Goal: Information Seeking & Learning: Learn about a topic

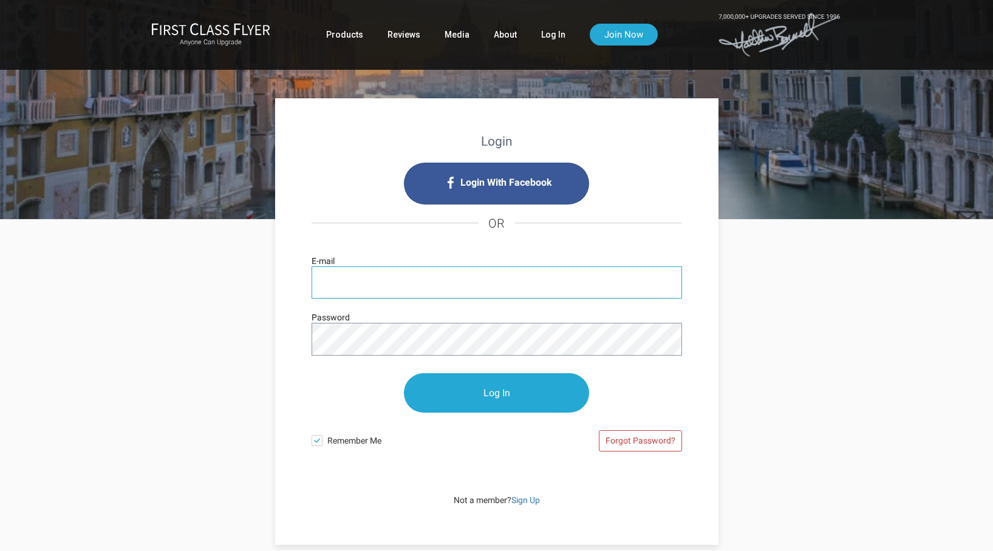
click at [345, 276] on input "E-mail" at bounding box center [497, 283] width 370 height 32
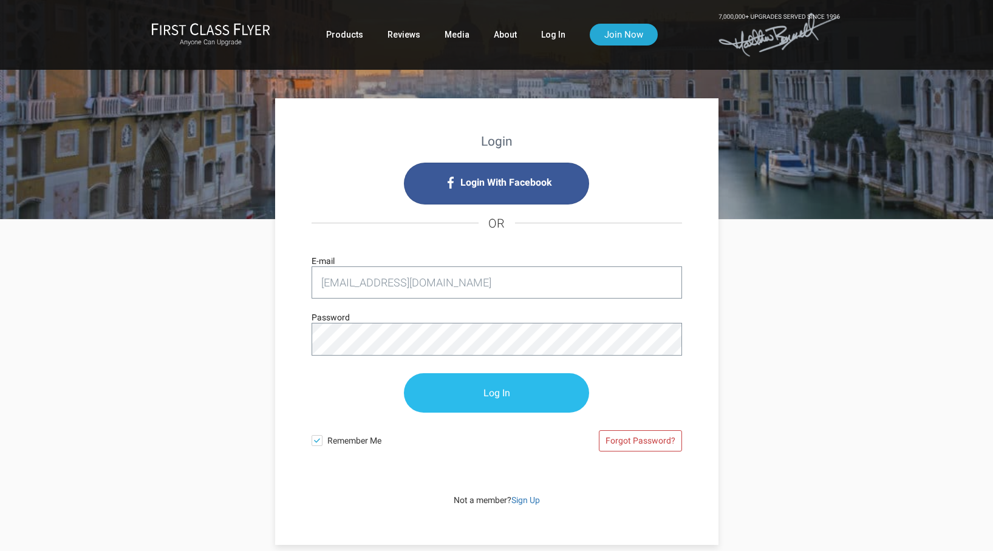
type input "[EMAIL_ADDRESS][DOMAIN_NAME]"
click at [455, 399] on input "Log In" at bounding box center [496, 393] width 185 height 39
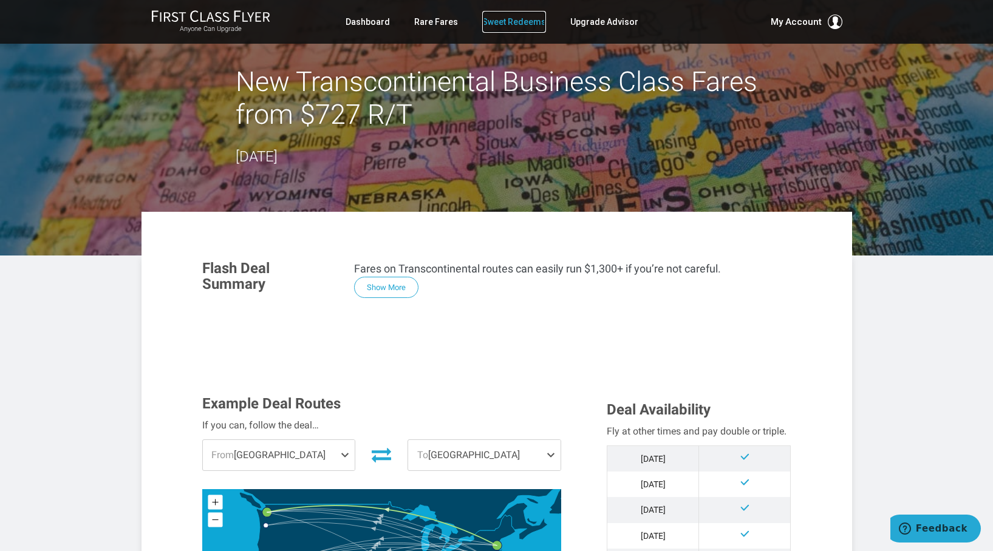
click at [513, 21] on link "Sweet Redeems" at bounding box center [514, 22] width 64 height 22
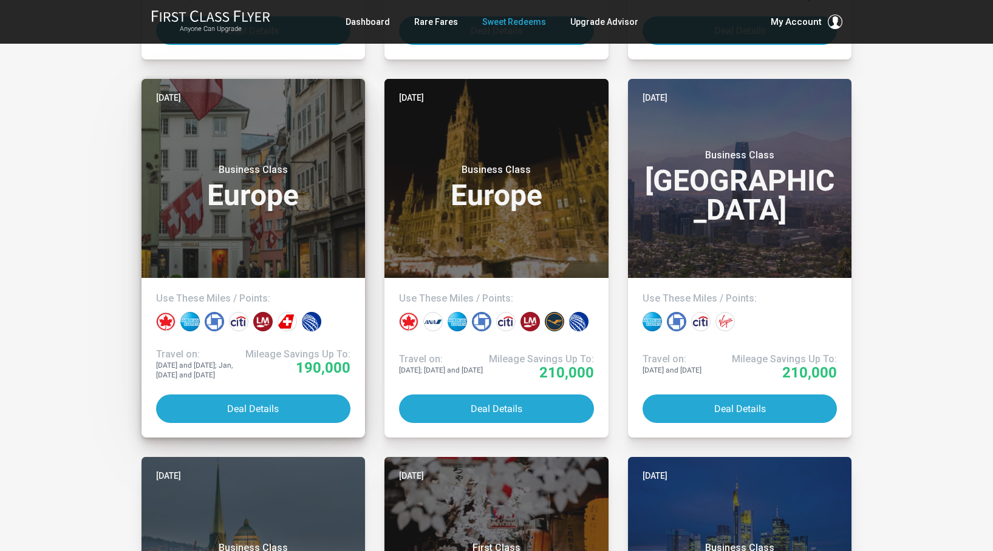
scroll to position [1002, 0]
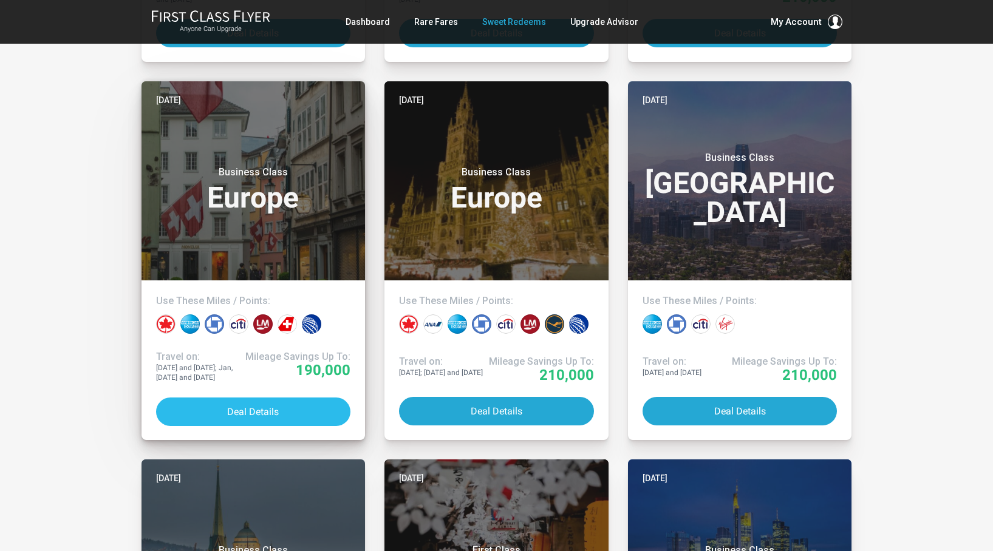
click at [254, 414] on button "Deal Details" at bounding box center [253, 412] width 195 height 29
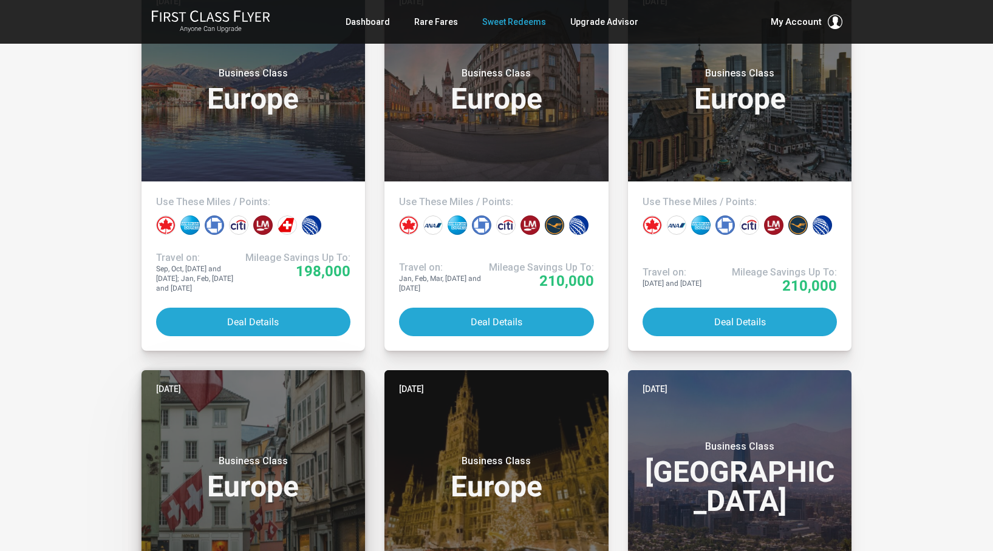
scroll to position [708, 0]
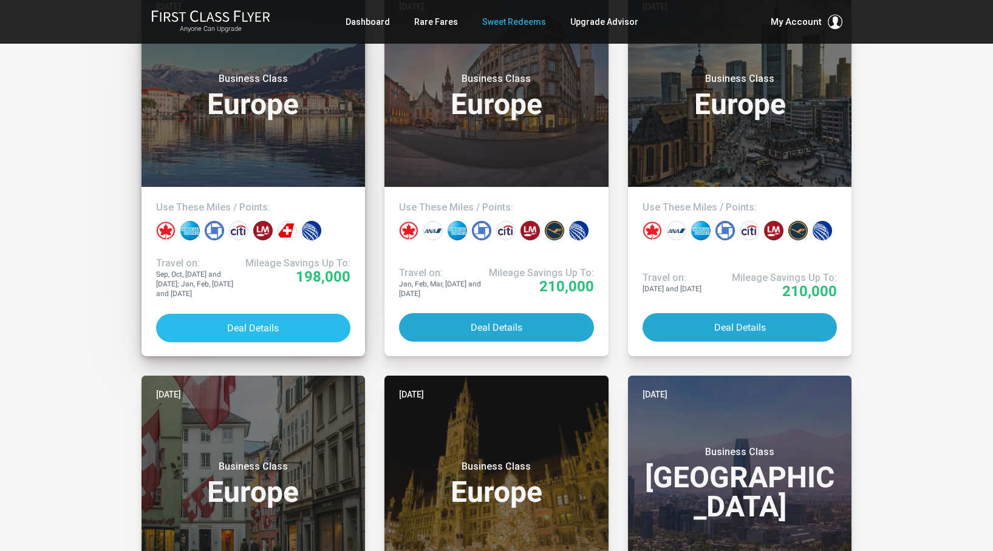
click at [265, 326] on button "Deal Details" at bounding box center [253, 328] width 195 height 29
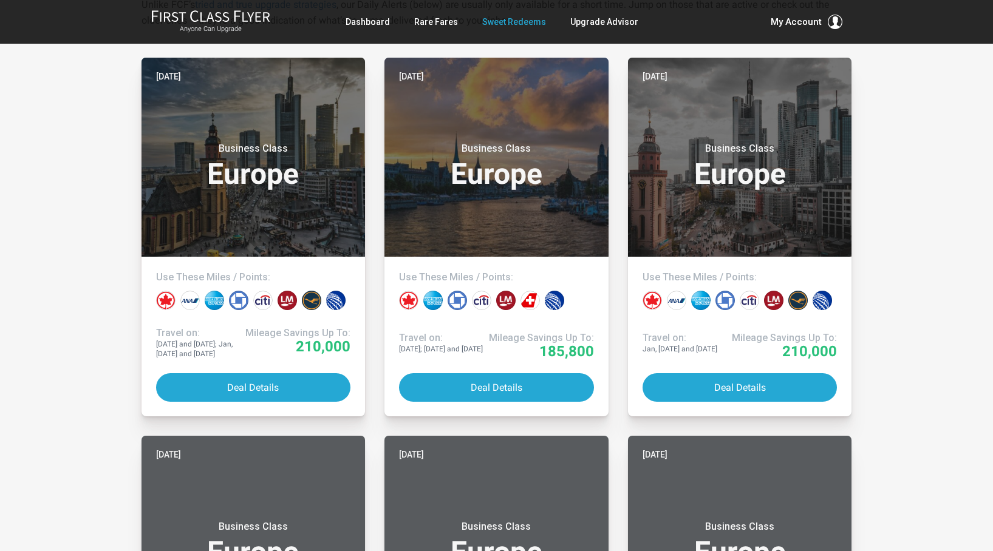
scroll to position [0, 0]
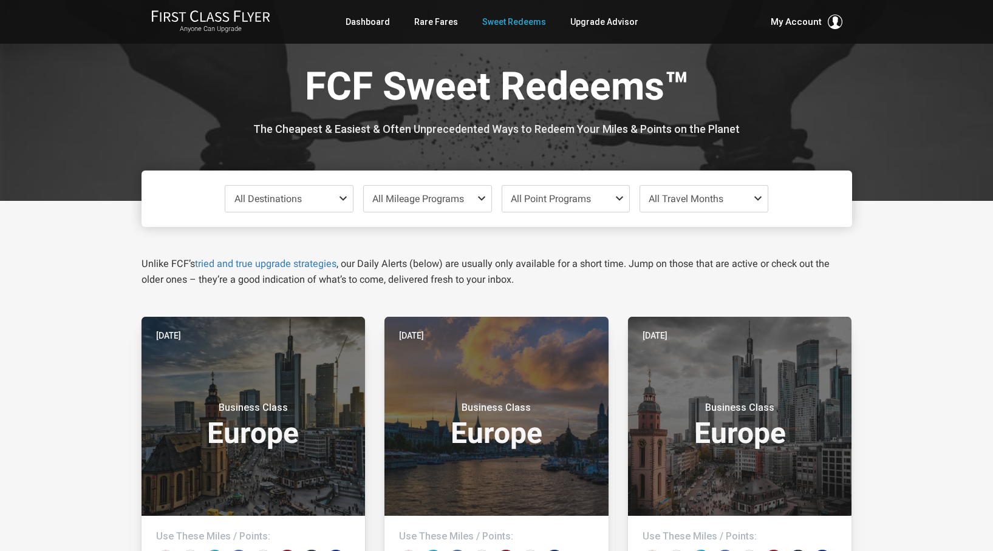
click at [346, 202] on span at bounding box center [345, 199] width 15 height 10
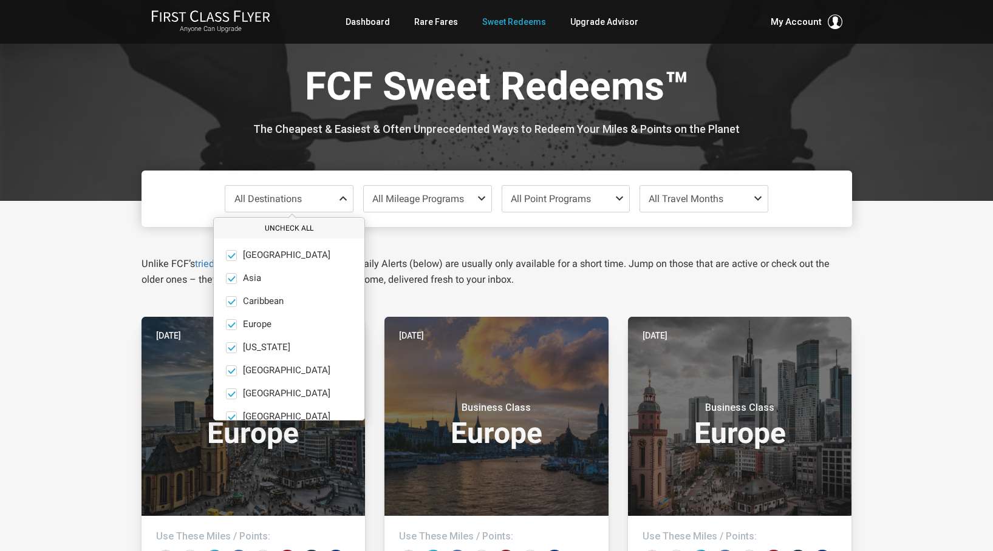
click at [275, 231] on button "Uncheck All" at bounding box center [289, 229] width 151 height 20
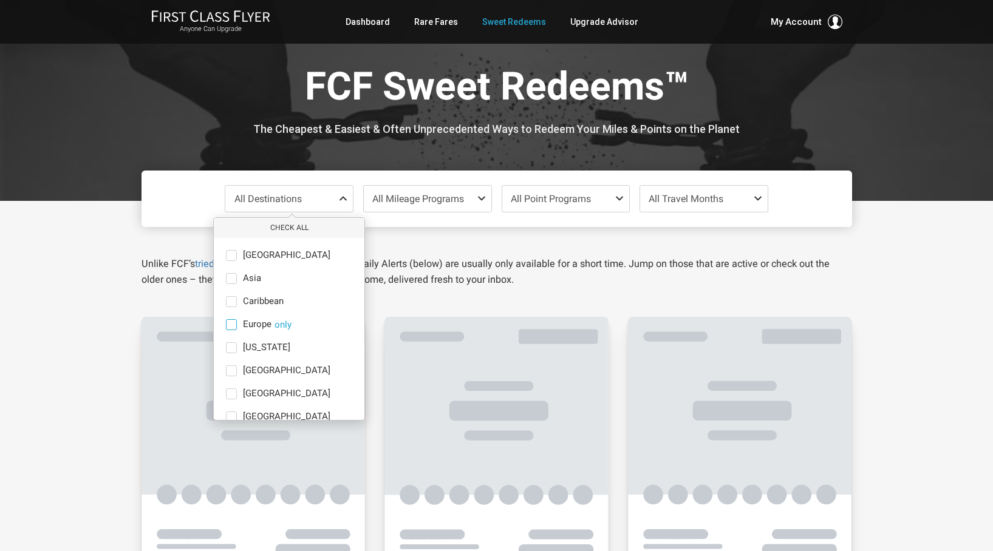
click at [234, 326] on span at bounding box center [231, 324] width 11 height 11
click at [0, 0] on input "Europe only" at bounding box center [0, 0] width 0 height 0
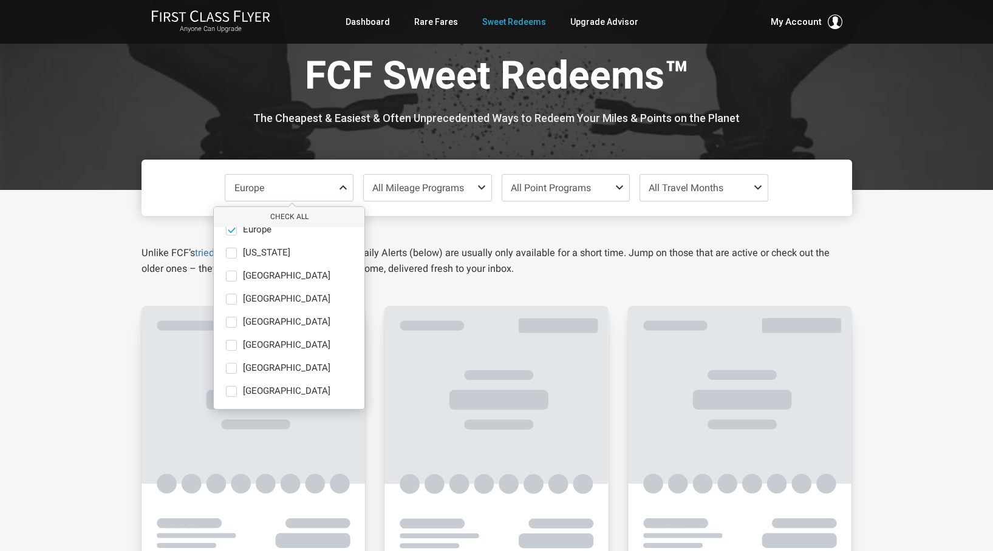
scroll to position [18, 0]
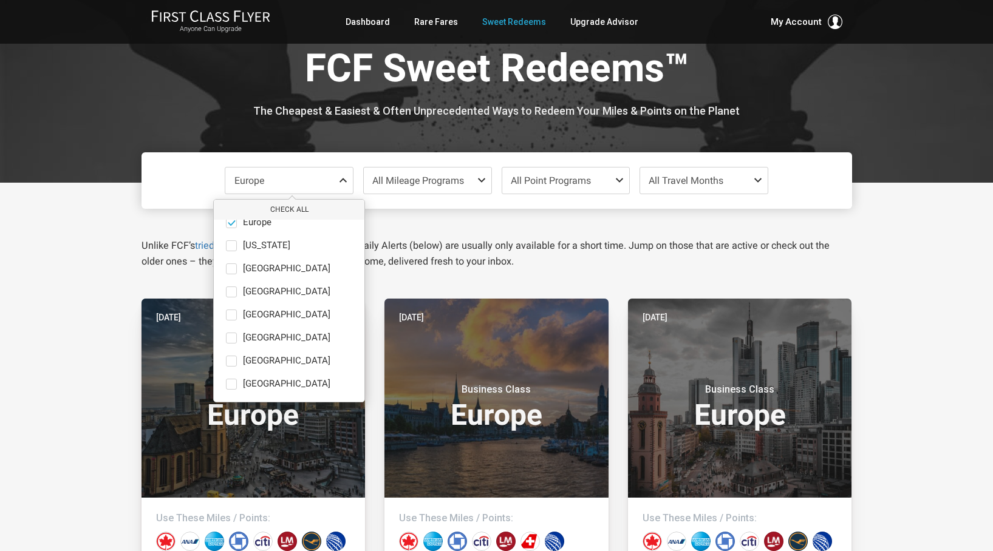
click at [702, 182] on span "All Travel Months" at bounding box center [686, 181] width 75 height 12
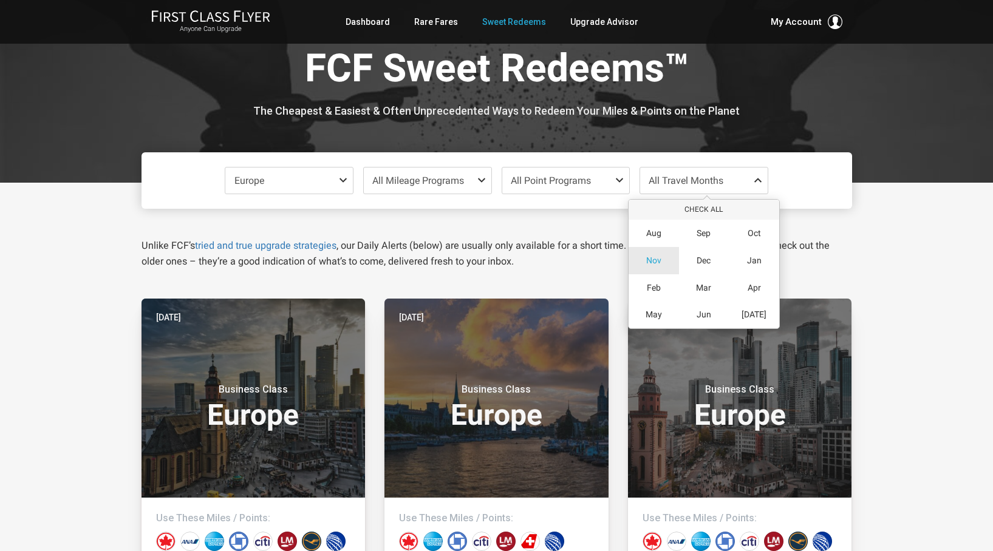
click at [658, 257] on span "Nov" at bounding box center [653, 261] width 15 height 10
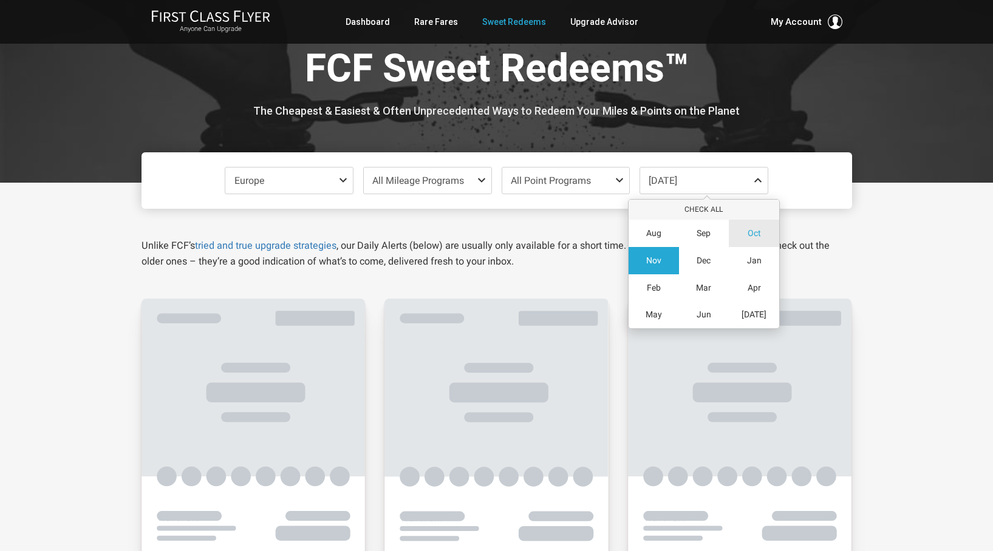
click at [754, 228] on div "Oct" at bounding box center [754, 233] width 50 height 27
click at [664, 260] on div "Nov" at bounding box center [654, 260] width 50 height 27
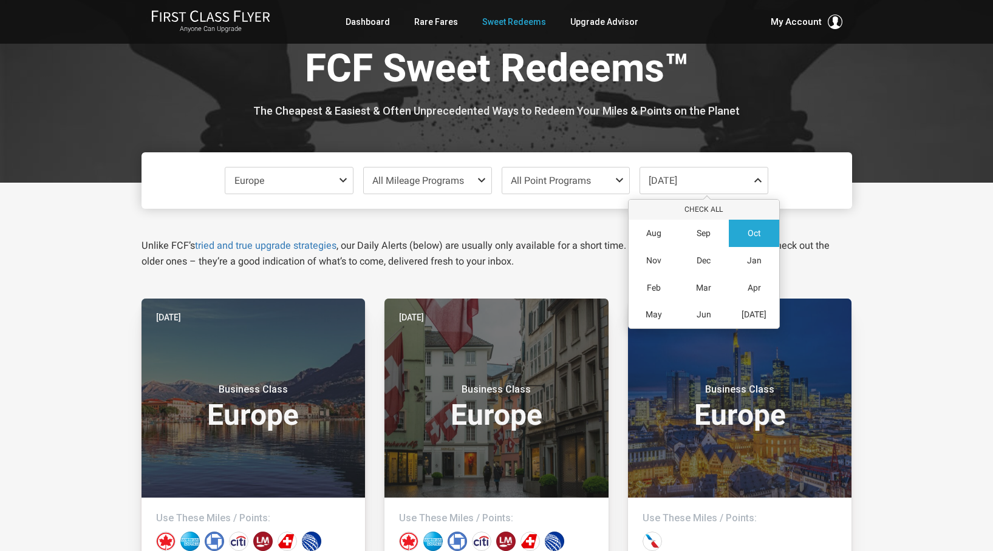
click at [804, 179] on div "Europe Check All Africa only Asia only Caribbean only Europe only Hawaii only I…" at bounding box center [497, 180] width 711 height 56
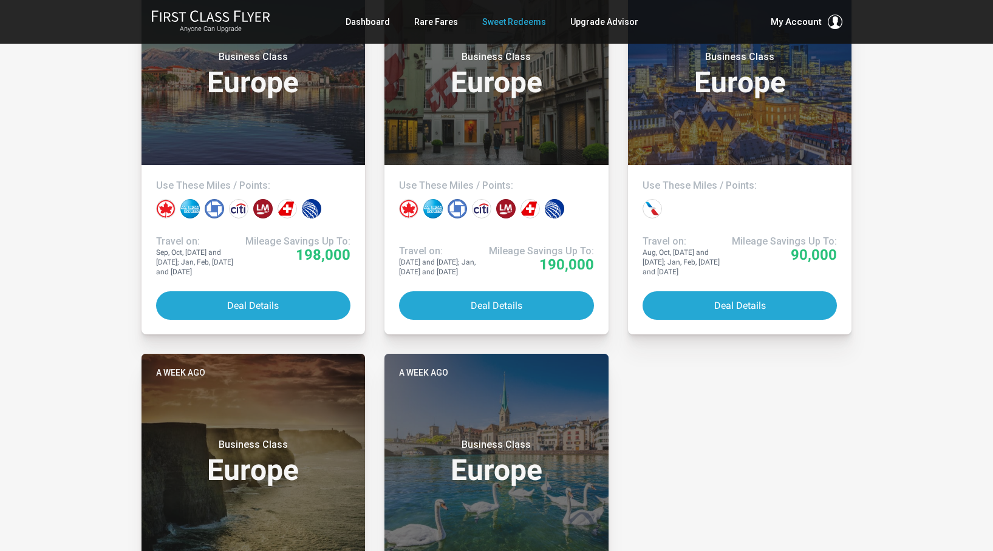
scroll to position [342, 0]
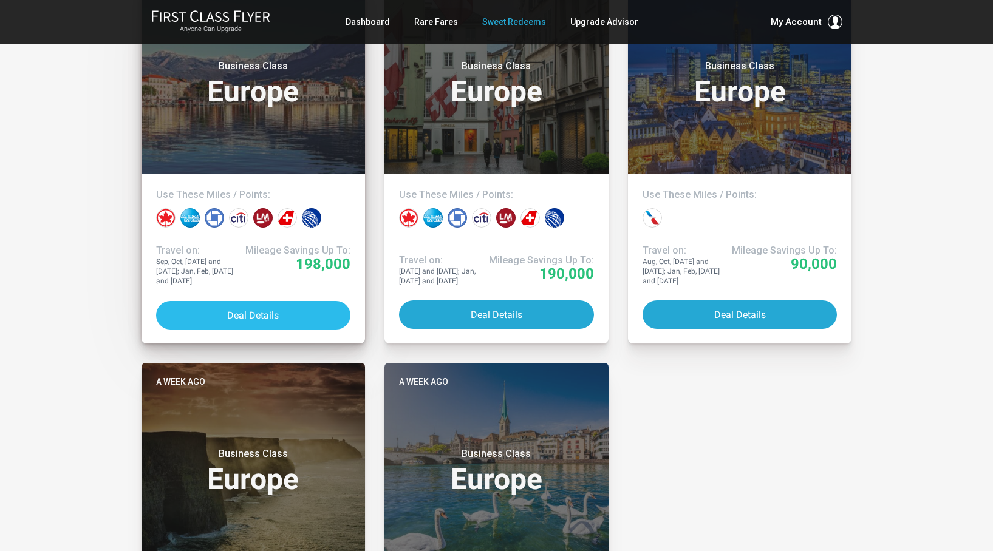
click at [293, 316] on button "Deal Details" at bounding box center [253, 315] width 195 height 29
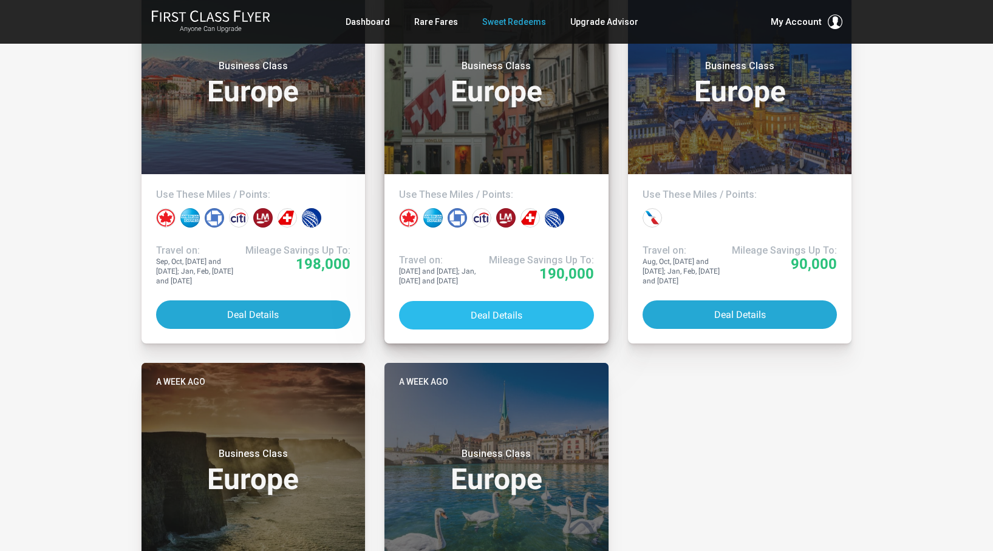
click at [491, 314] on button "Deal Details" at bounding box center [496, 315] width 195 height 29
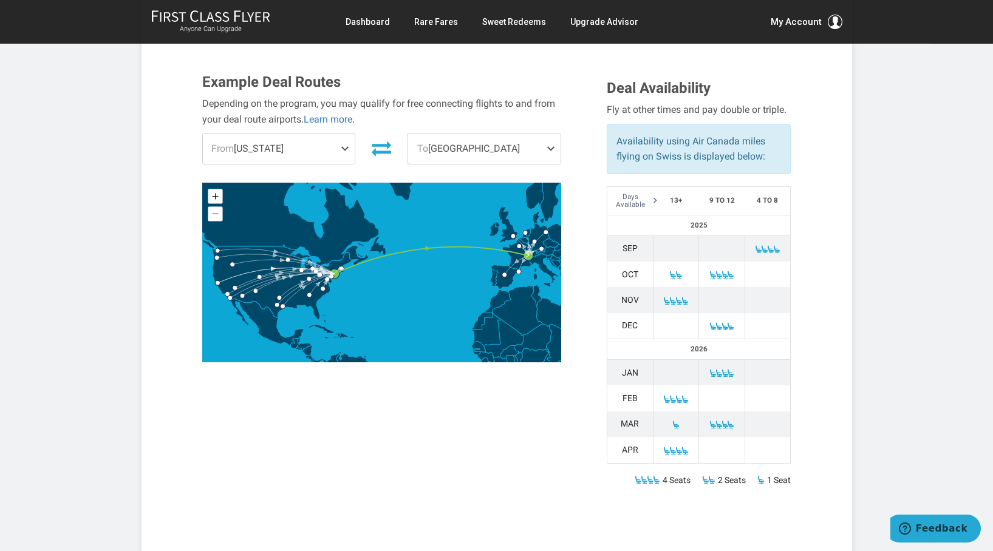
scroll to position [383, 0]
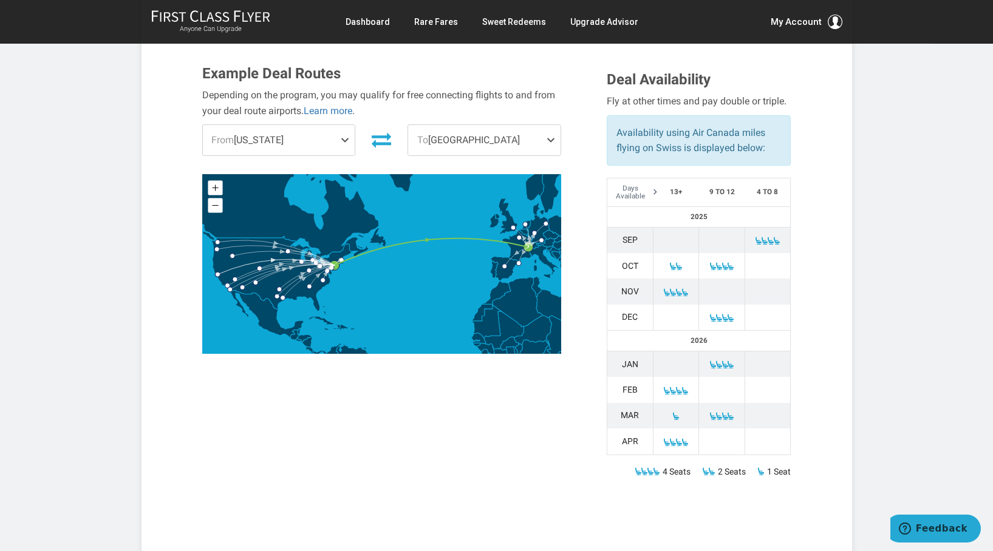
click at [344, 143] on span at bounding box center [347, 140] width 15 height 30
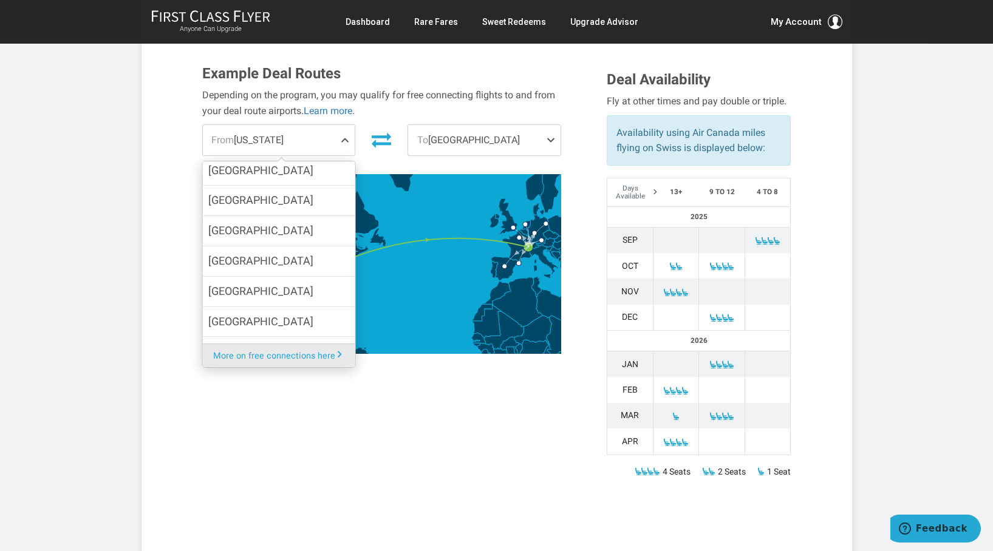
scroll to position [424, 0]
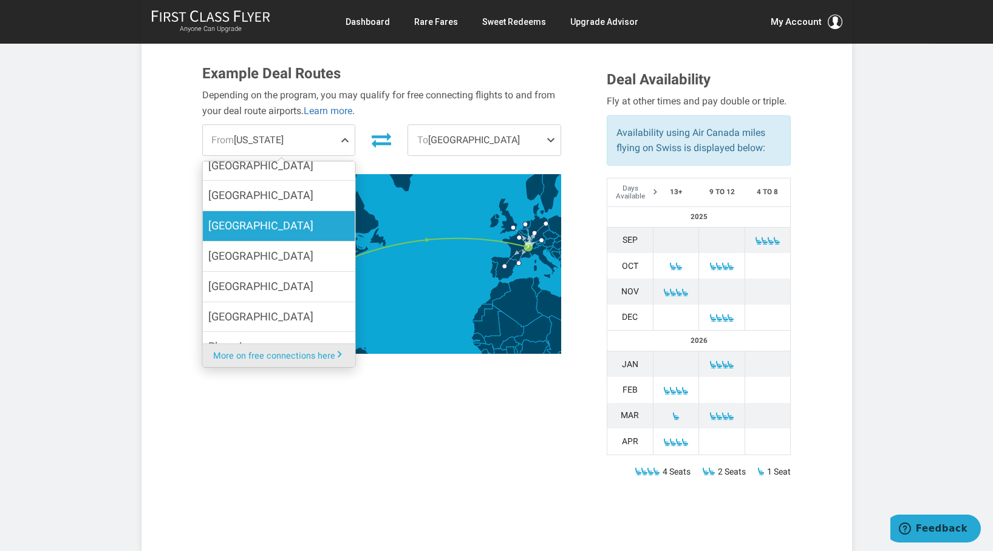
click at [269, 234] on label "[GEOGRAPHIC_DATA]" at bounding box center [278, 226] width 152 height 30
click at [0, 0] on input "[GEOGRAPHIC_DATA]" at bounding box center [0, 0] width 0 height 0
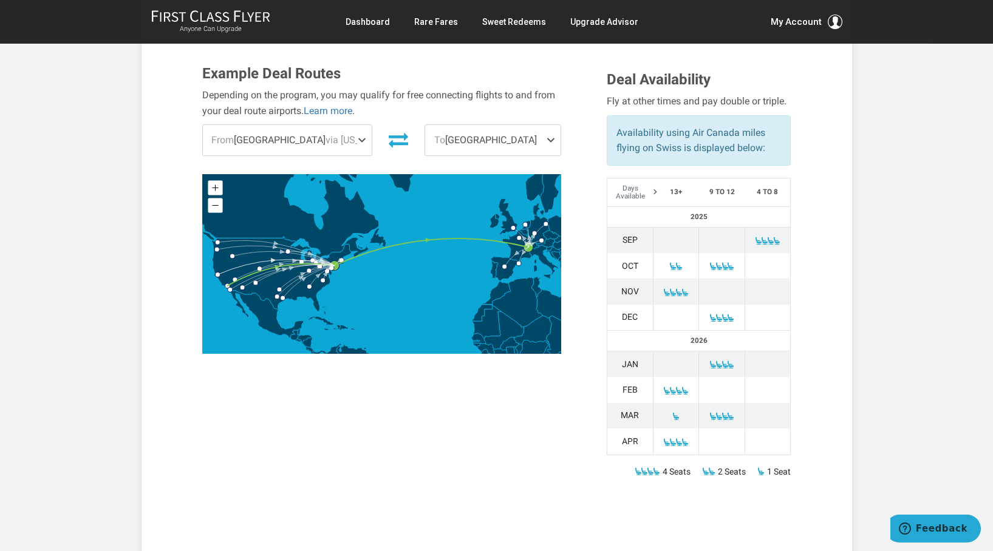
click at [553, 141] on span at bounding box center [553, 140] width 15 height 30
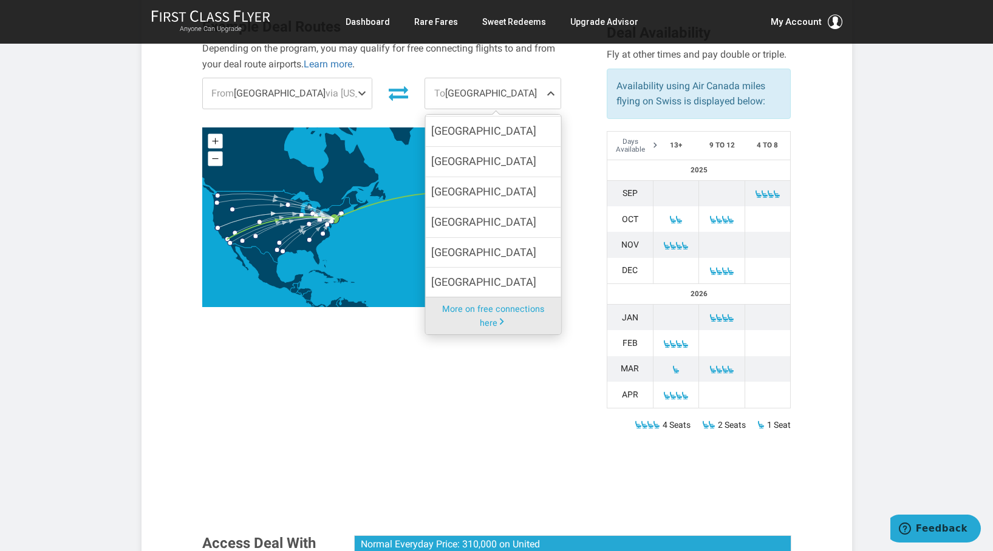
scroll to position [140, 0]
click at [505, 184] on label "[GEOGRAPHIC_DATA]" at bounding box center [492, 192] width 135 height 30
click at [0, 0] on input "[GEOGRAPHIC_DATA]" at bounding box center [0, 0] width 0 height 0
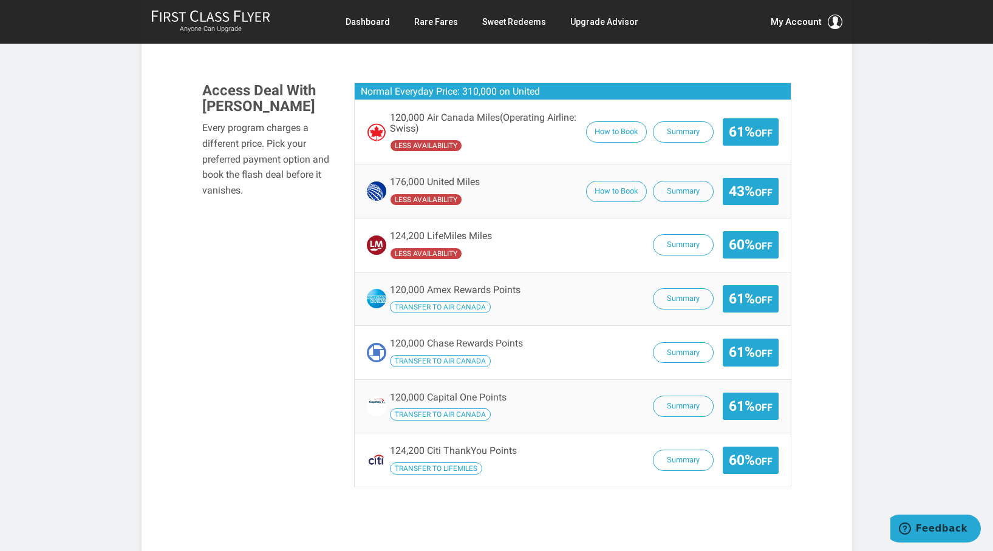
scroll to position [885, 0]
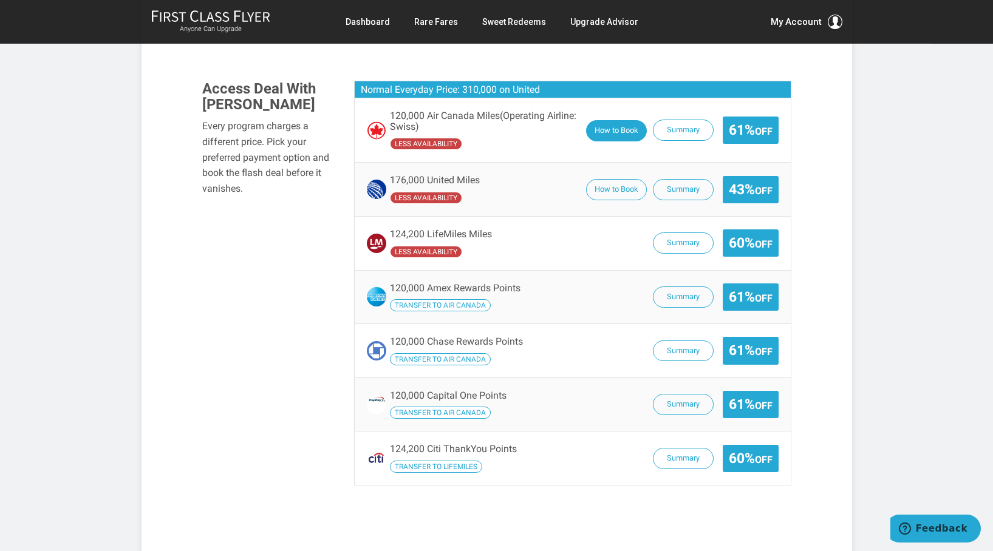
click at [611, 135] on button "How to Book" at bounding box center [616, 130] width 61 height 21
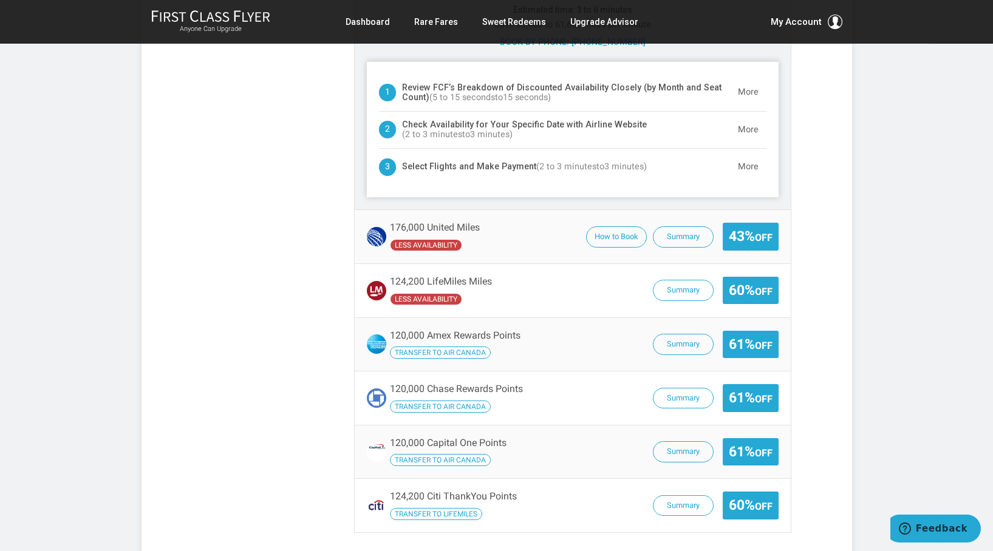
scroll to position [1091, 0]
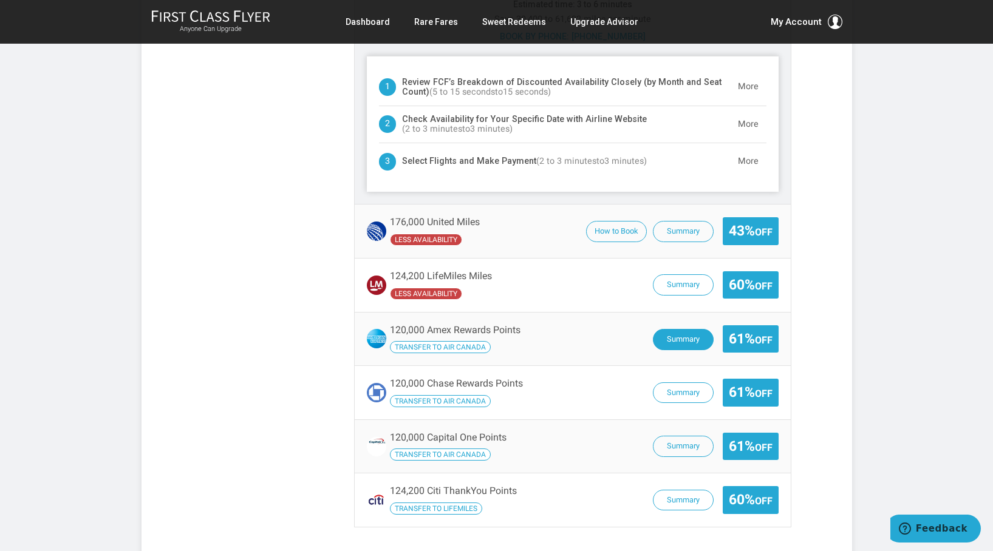
click at [688, 339] on button "Summary" at bounding box center [683, 339] width 61 height 21
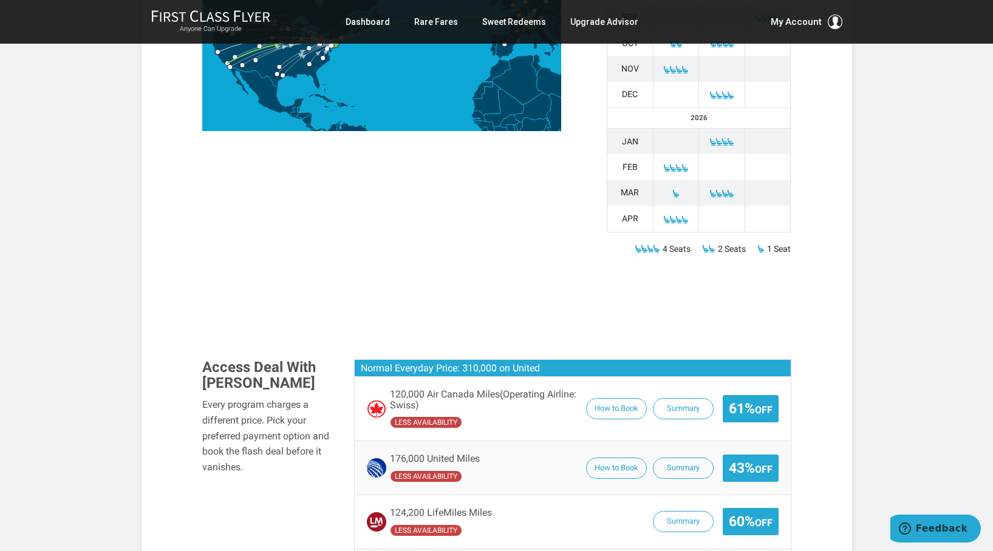
scroll to position [558, 0]
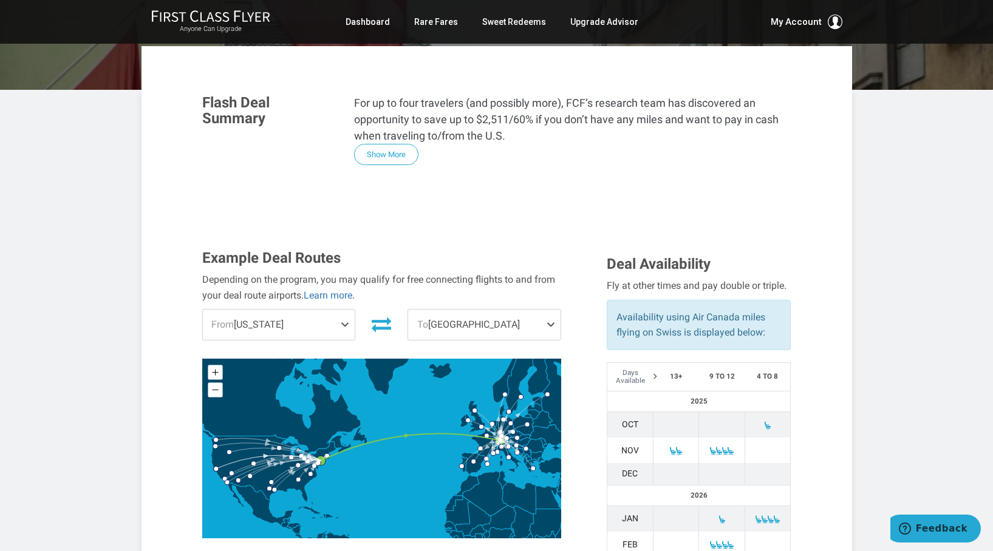
scroll to position [200, 0]
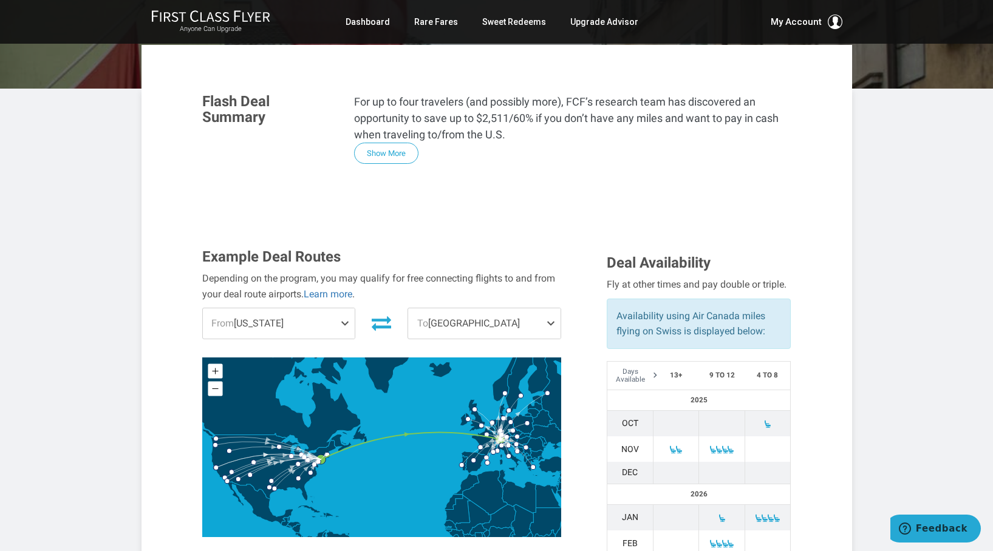
click at [341, 309] on span at bounding box center [347, 324] width 15 height 30
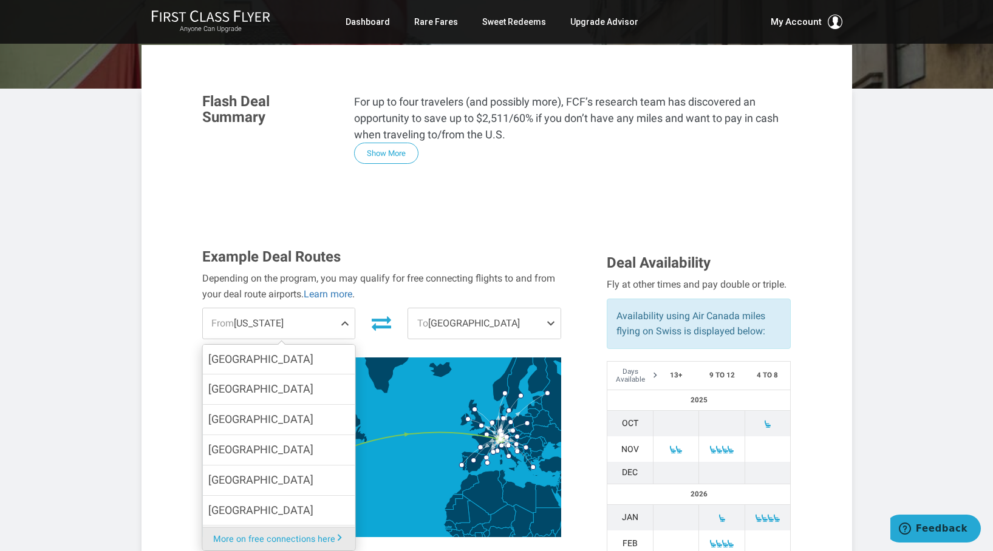
scroll to position [420, 0]
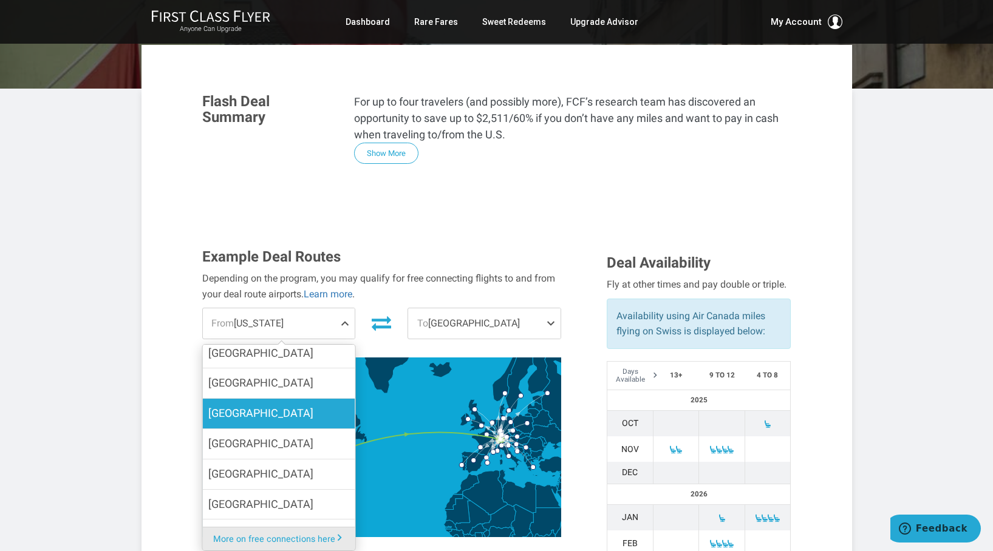
click at [299, 399] on label "[GEOGRAPHIC_DATA]" at bounding box center [278, 414] width 152 height 30
click at [0, 0] on input "[GEOGRAPHIC_DATA]" at bounding box center [0, 0] width 0 height 0
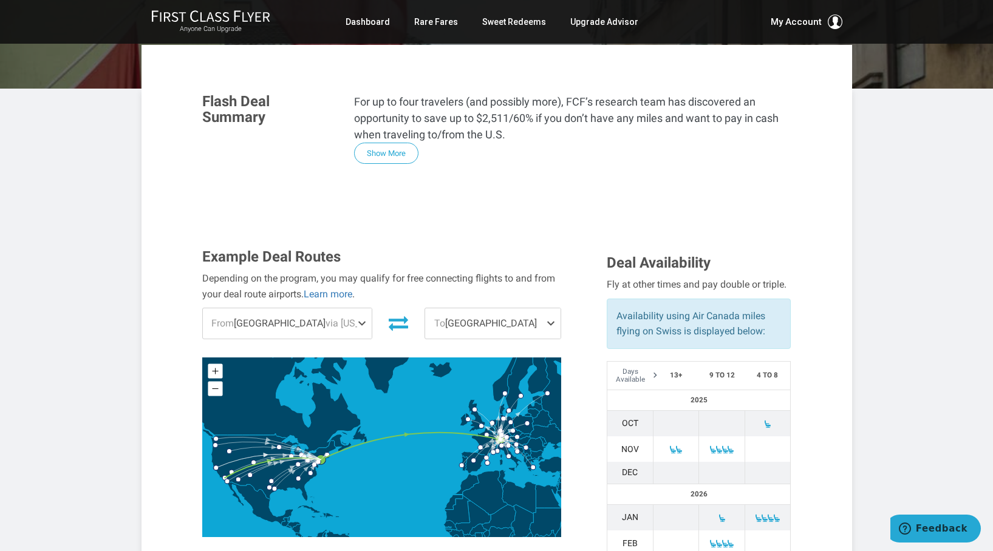
click at [550, 309] on span at bounding box center [553, 324] width 15 height 30
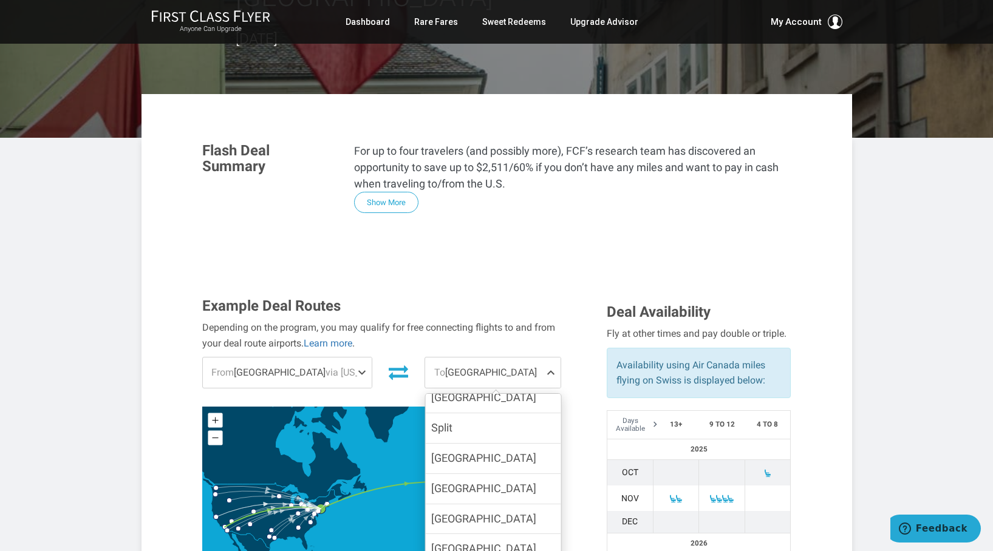
scroll to position [151, 0]
click at [498, 383] on label "[GEOGRAPHIC_DATA]" at bounding box center [492, 398] width 135 height 30
click at [0, 0] on input "[GEOGRAPHIC_DATA]" at bounding box center [0, 0] width 0 height 0
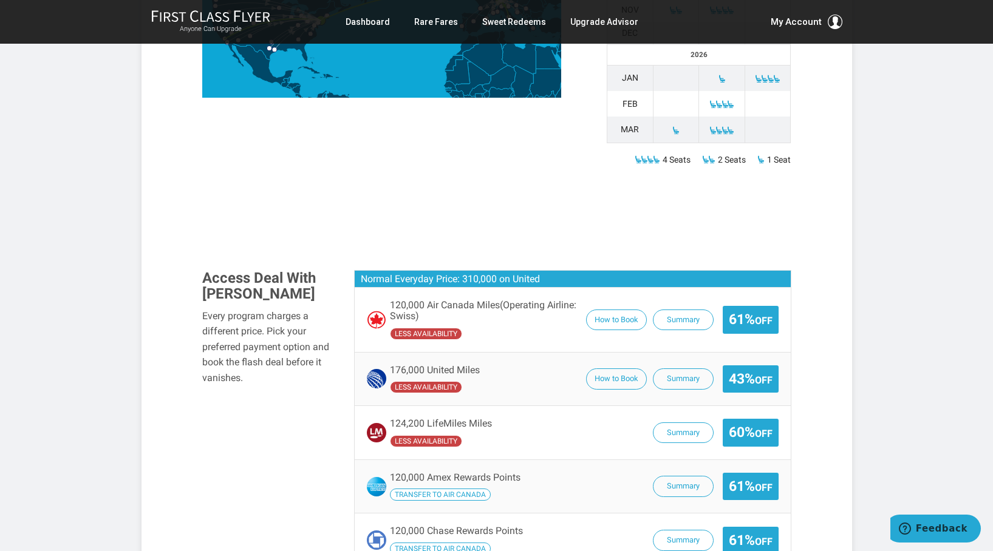
scroll to position [645, 0]
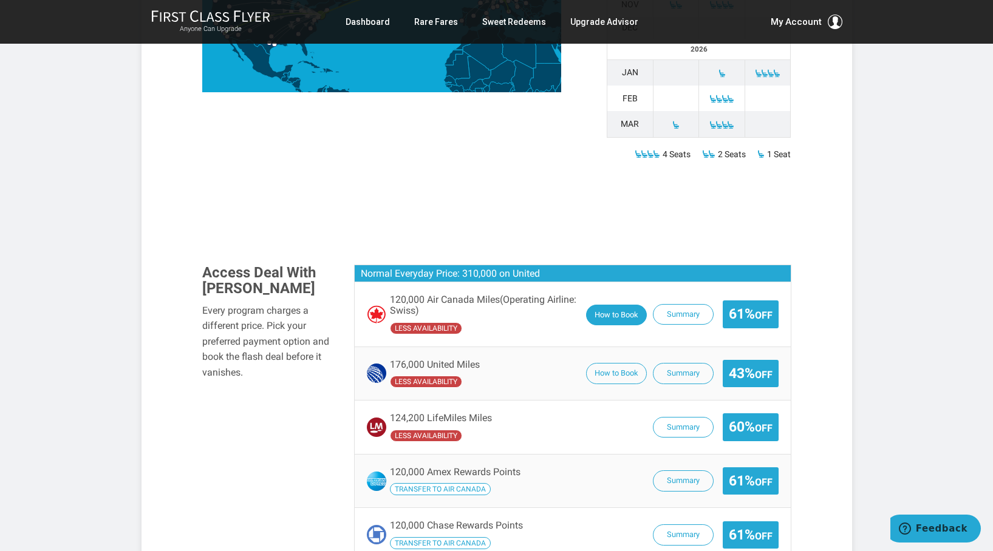
click at [607, 305] on button "How to Book" at bounding box center [616, 315] width 61 height 21
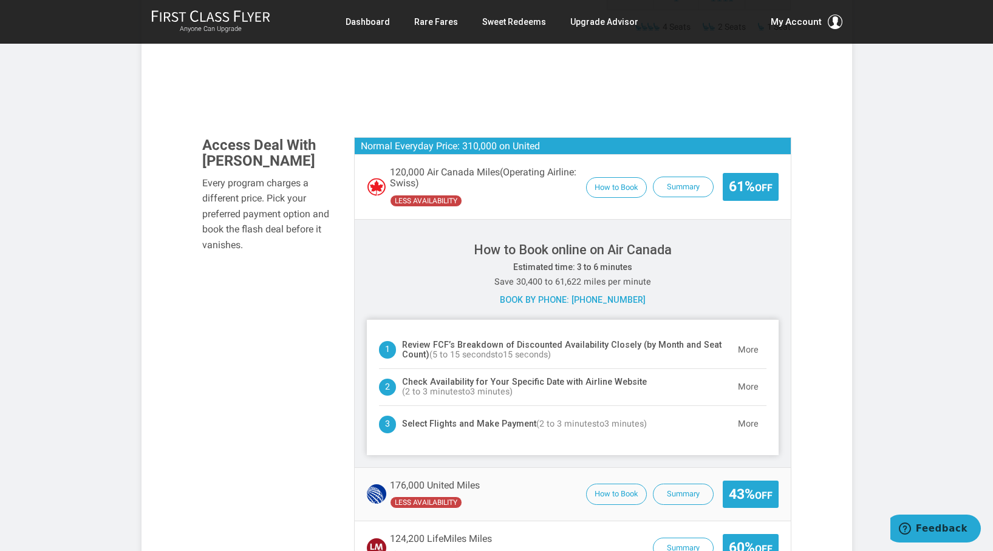
scroll to position [773, 0]
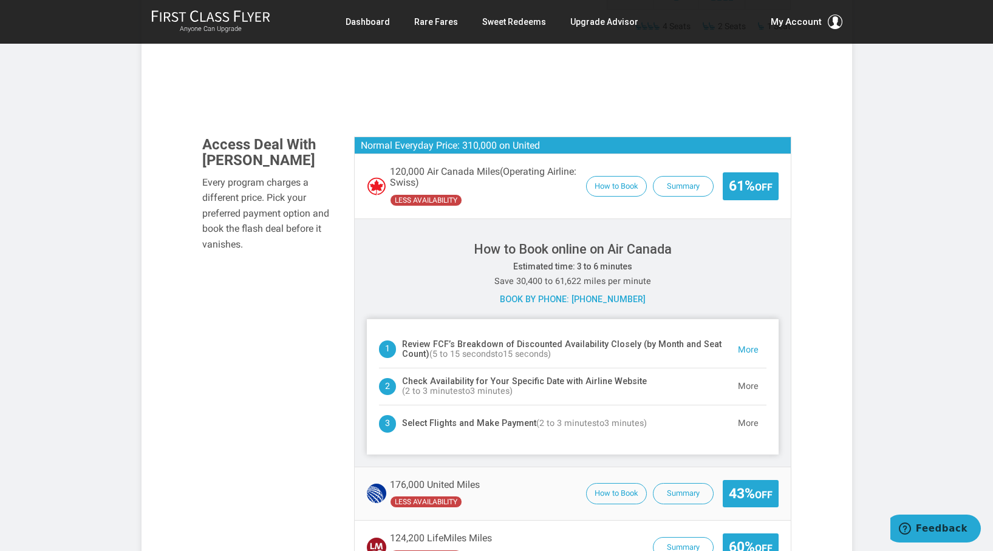
click at [753, 338] on button "More" at bounding box center [748, 350] width 36 height 24
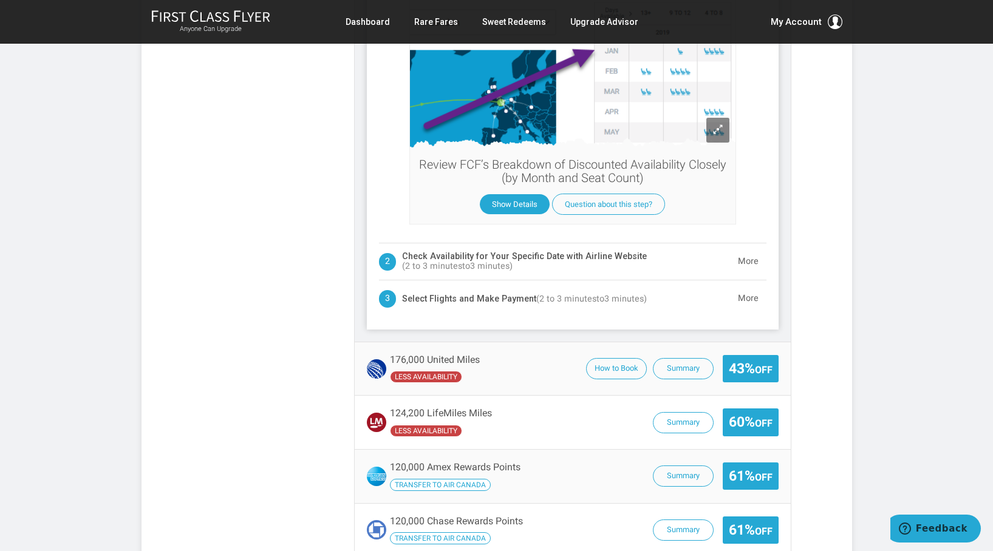
scroll to position [1204, 0]
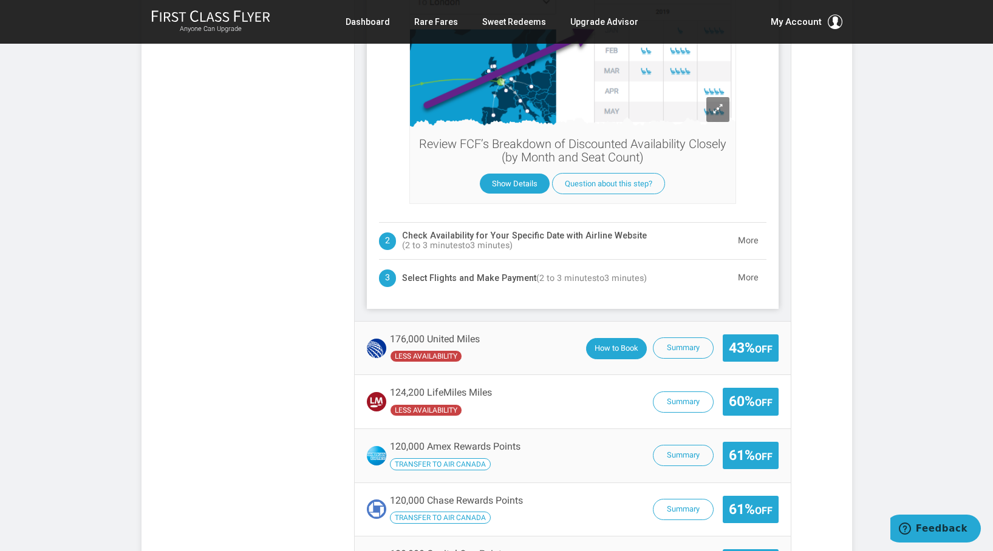
click at [606, 338] on button "How to Book" at bounding box center [616, 348] width 61 height 21
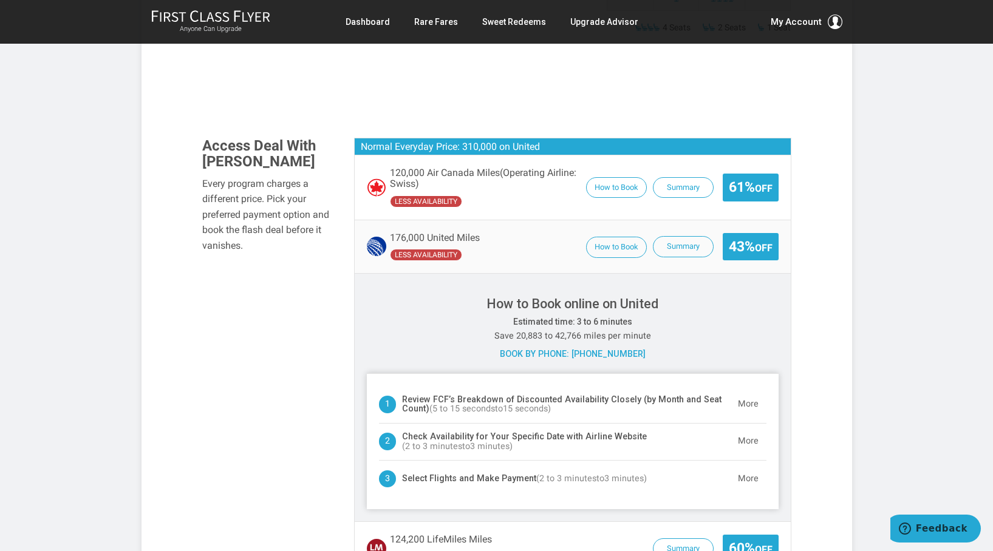
scroll to position [736, 0]
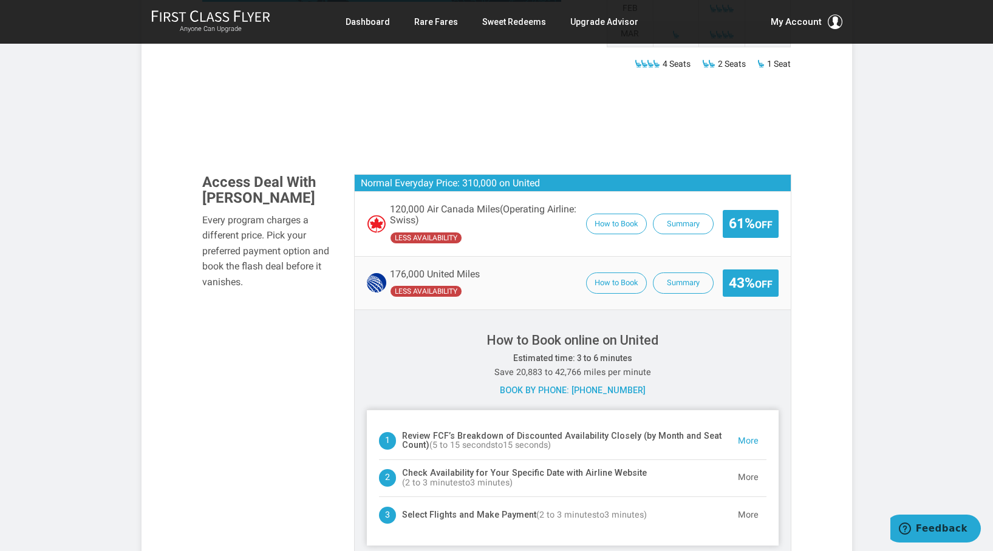
click at [746, 429] on button "More" at bounding box center [748, 441] width 36 height 24
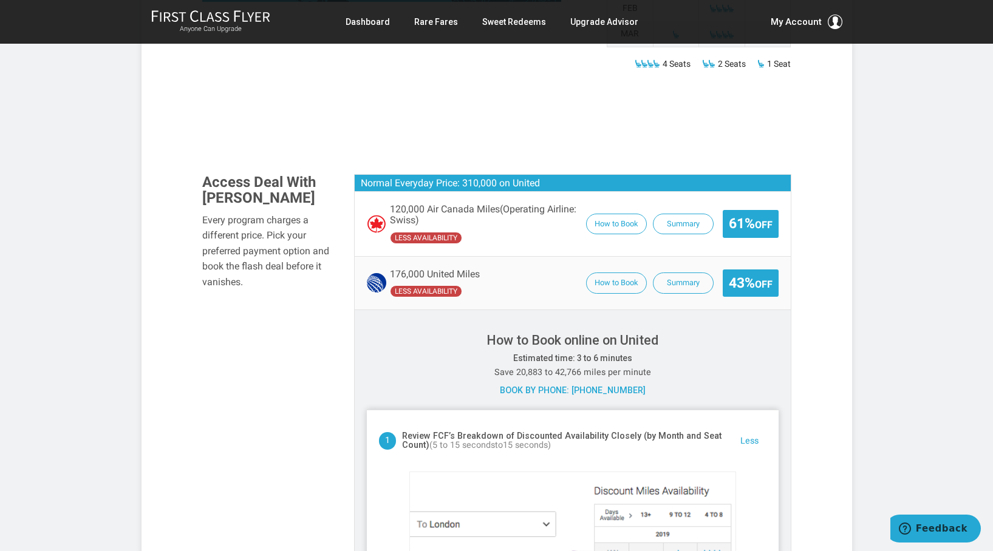
scroll to position [1051, 0]
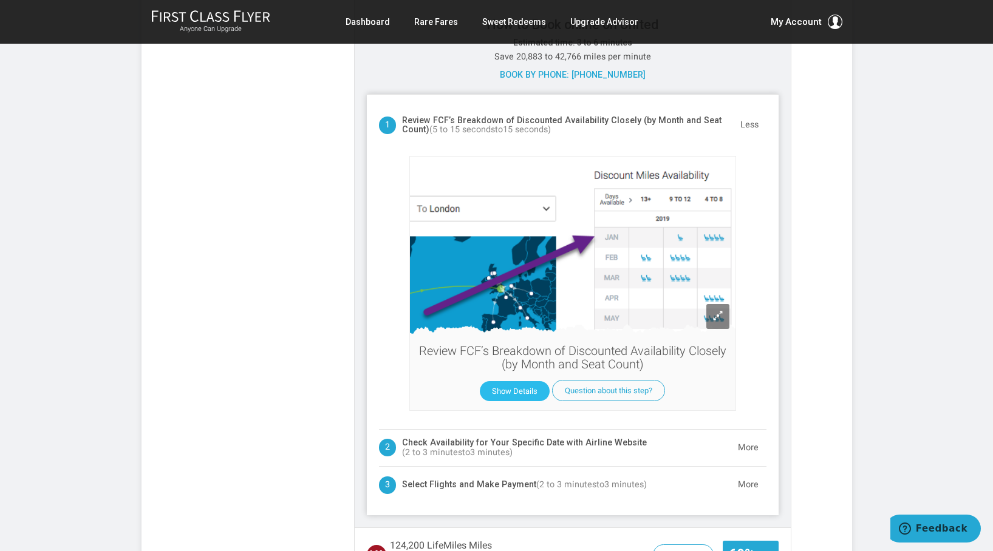
click at [521, 381] on button "Show Details" at bounding box center [515, 391] width 70 height 20
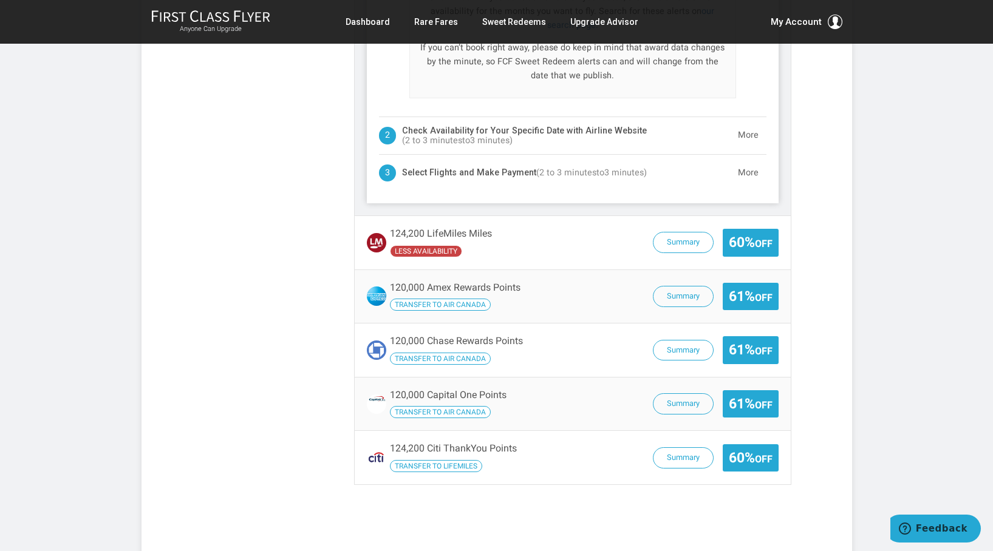
scroll to position [1606, 0]
